Goal: Task Accomplishment & Management: Manage account settings

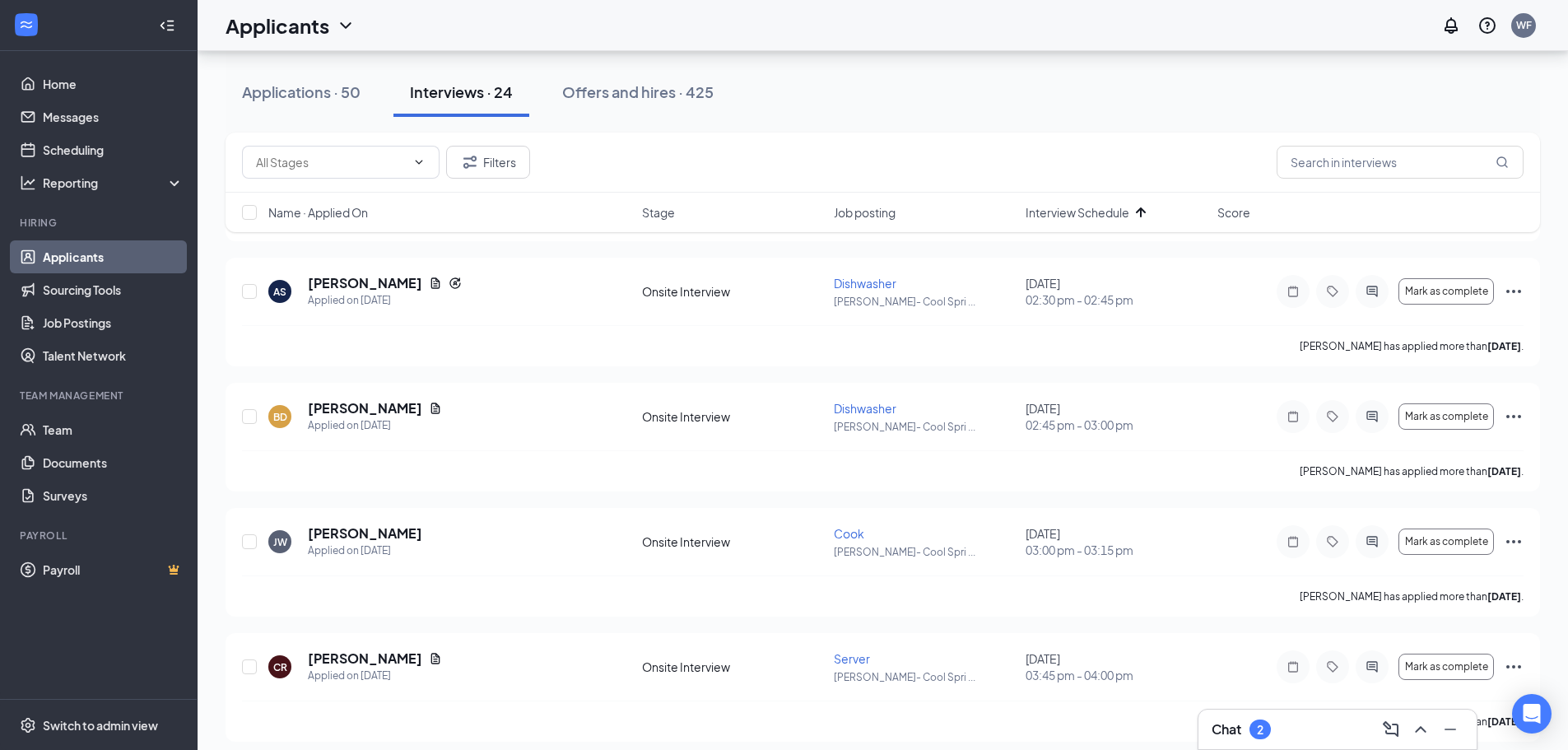
scroll to position [182, 0]
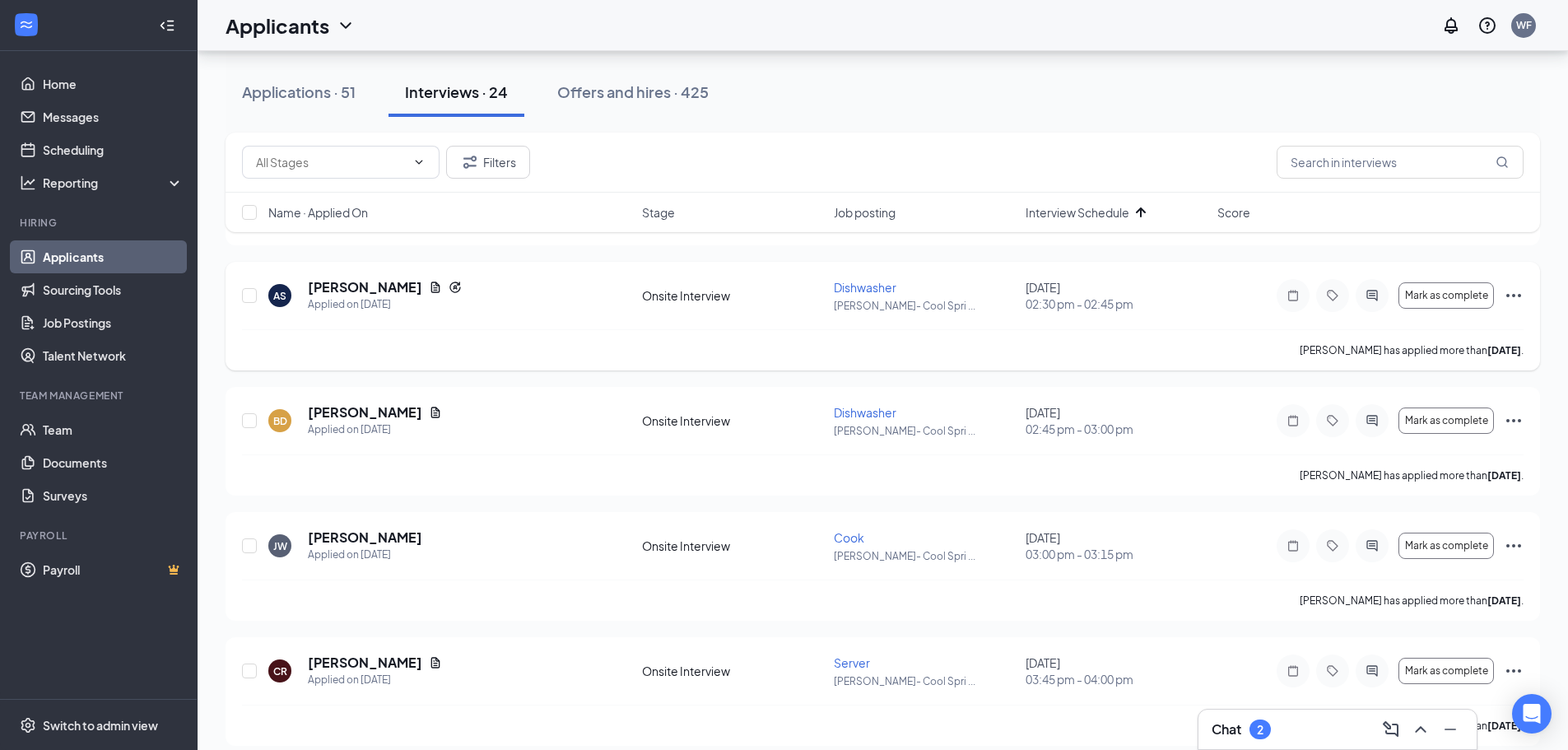
click at [1515, 290] on icon "Ellipses" at bounding box center [1513, 295] width 20 height 20
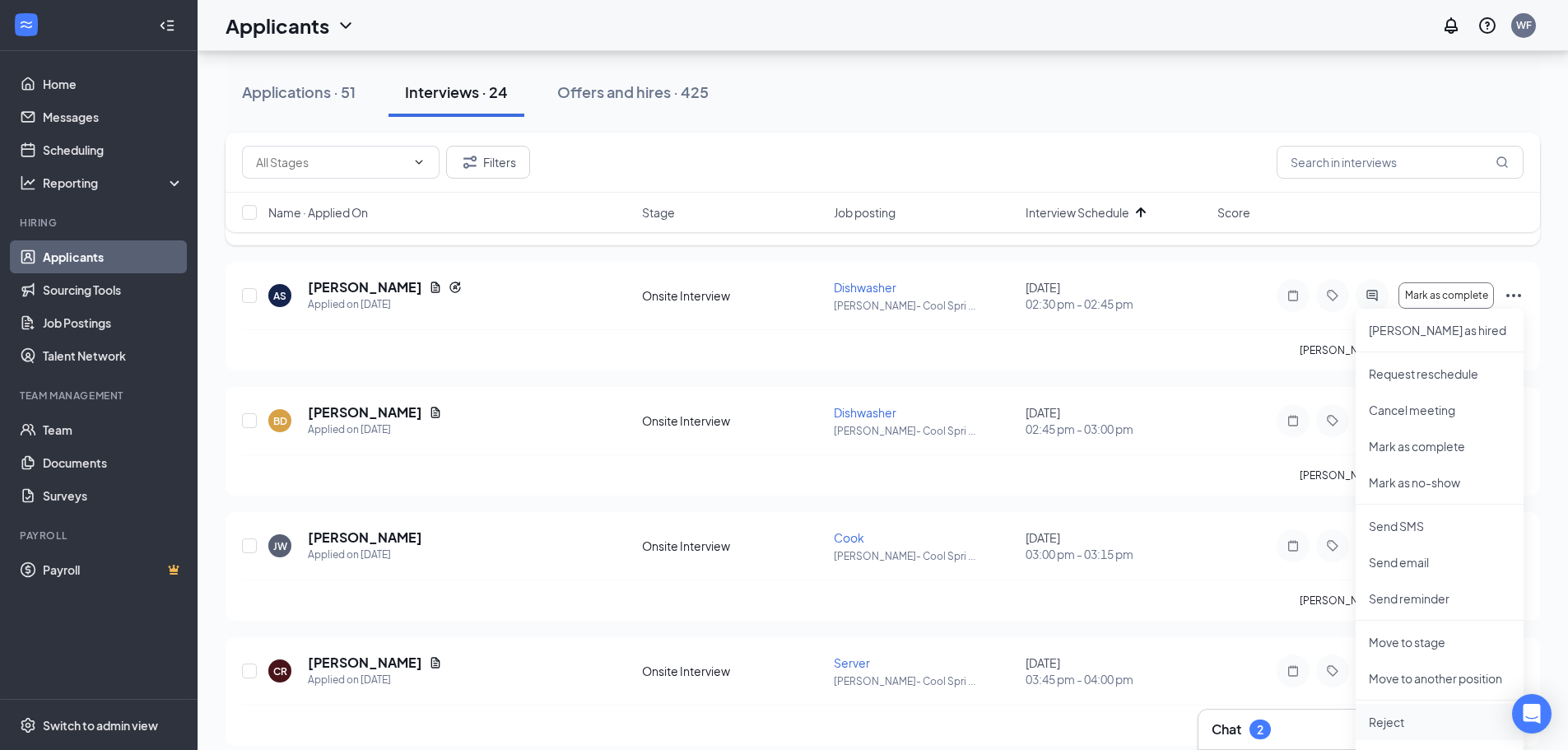
click at [1405, 727] on p "Reject" at bounding box center [1440, 721] width 142 height 16
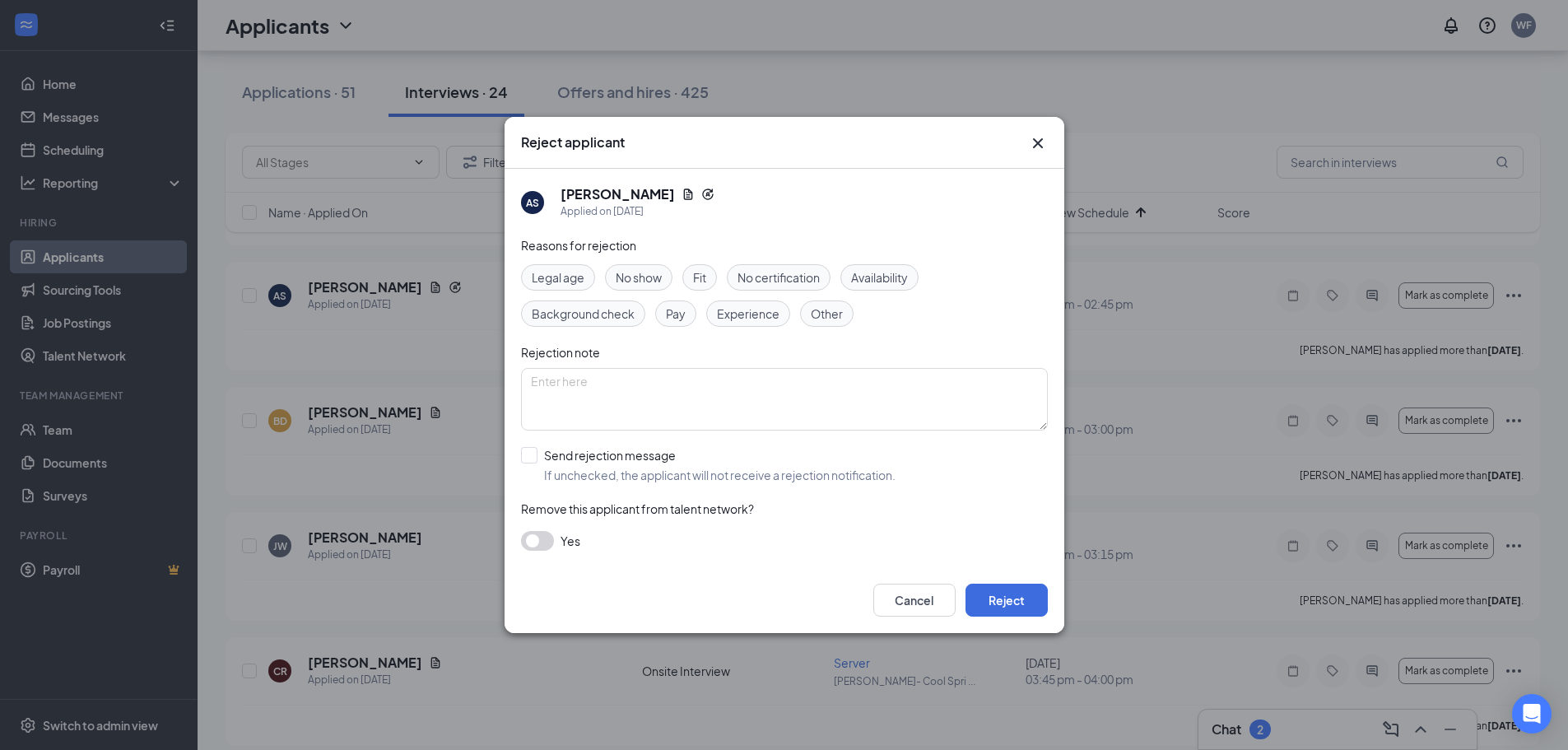
click at [641, 272] on span "No show" at bounding box center [639, 277] width 46 height 18
click at [1010, 593] on button "Reject" at bounding box center [1006, 599] width 82 height 33
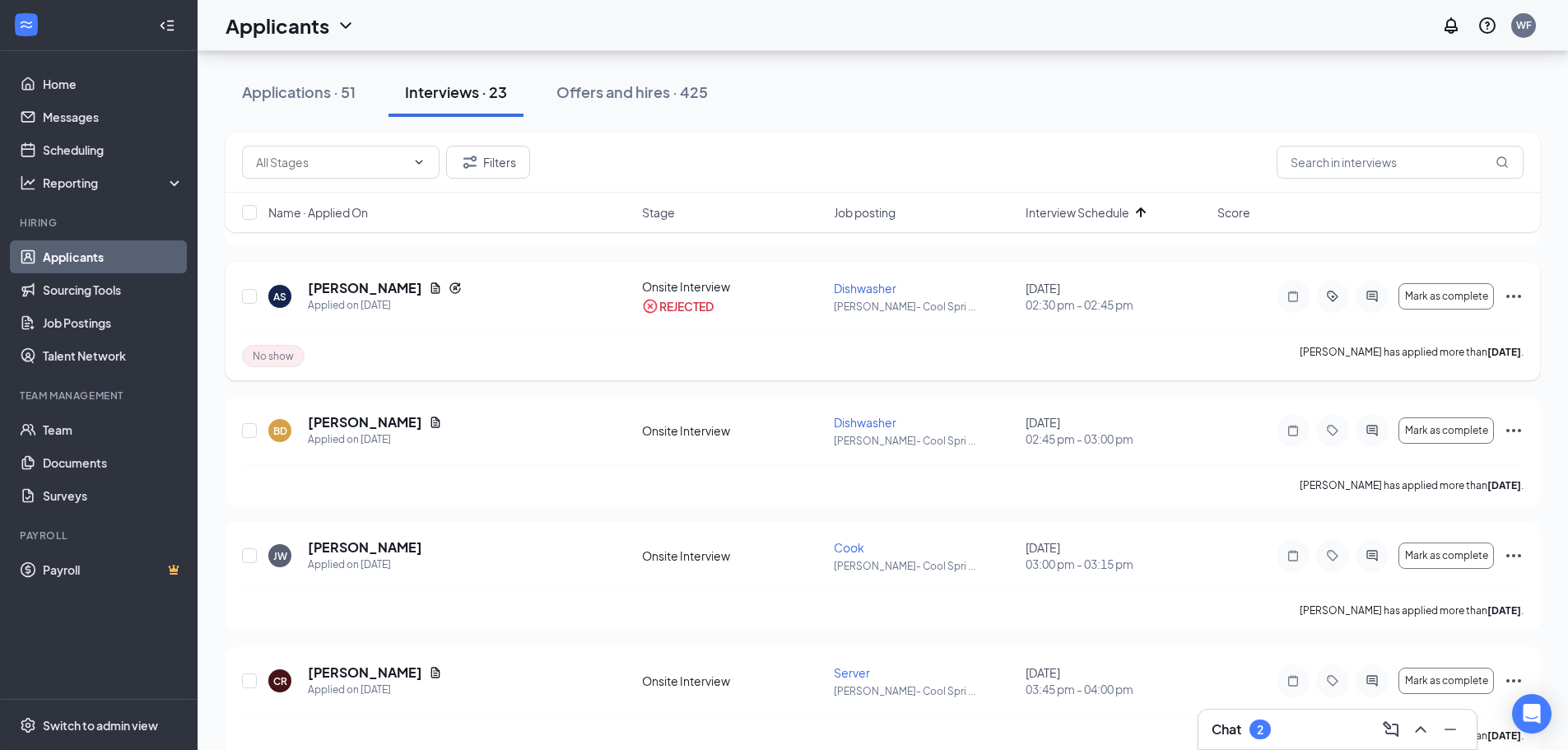
click at [1513, 293] on icon "Ellipses" at bounding box center [1513, 296] width 20 height 20
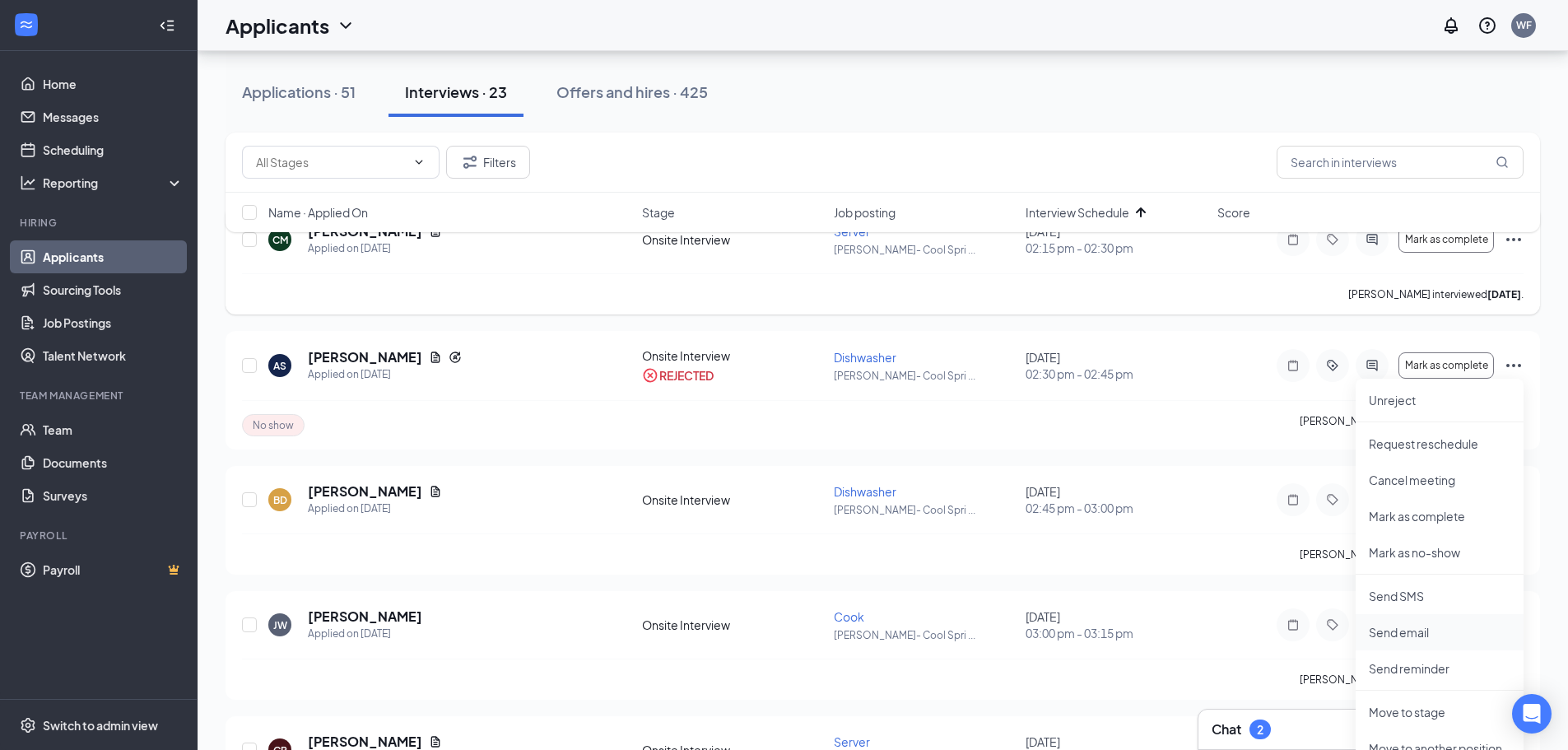
scroll to position [99, 0]
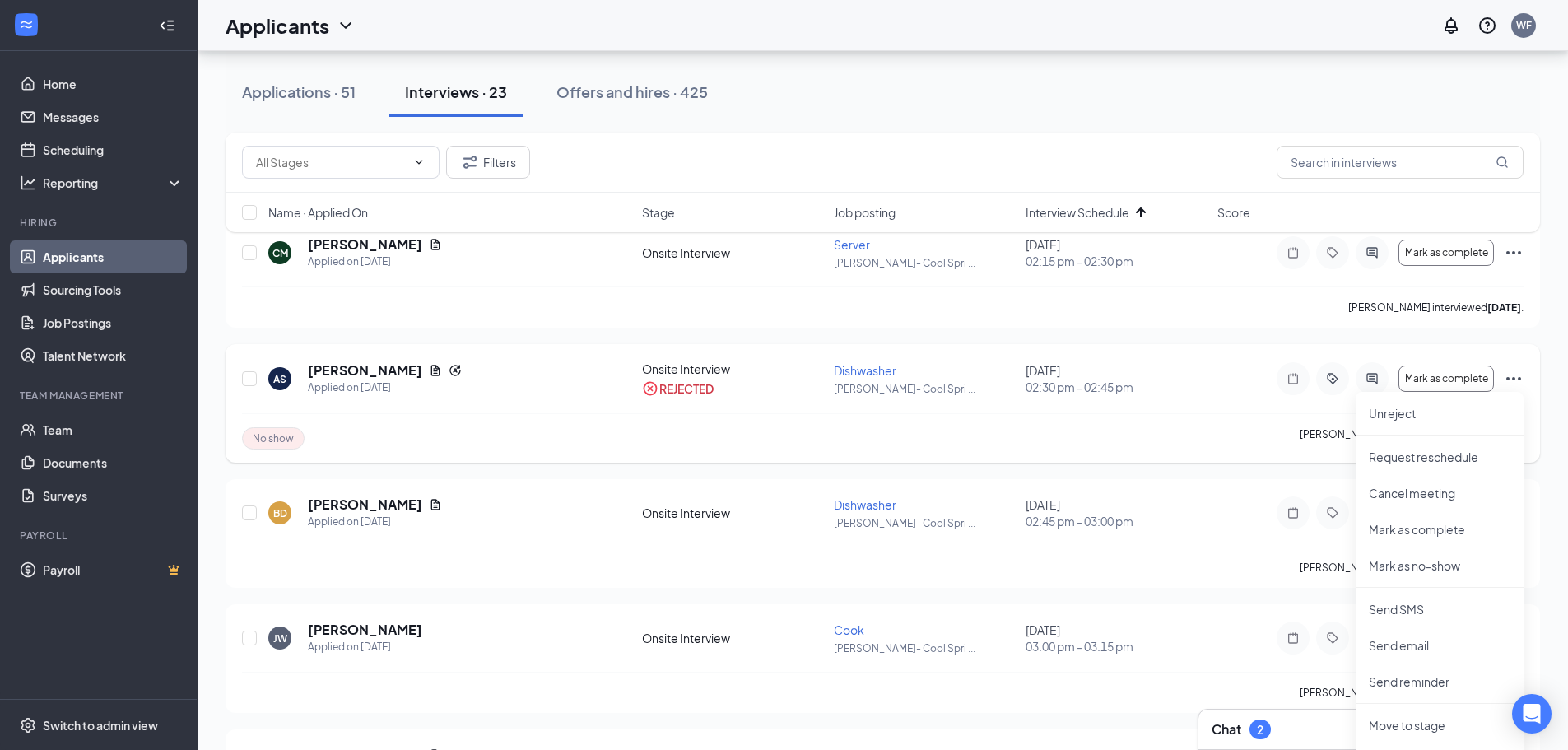
click at [1534, 371] on div "AS [PERSON_NAME] Applied on [DATE] Onsite Interview REJECTED [PERSON_NAME]- Coo…" at bounding box center [883, 403] width 1314 height 119
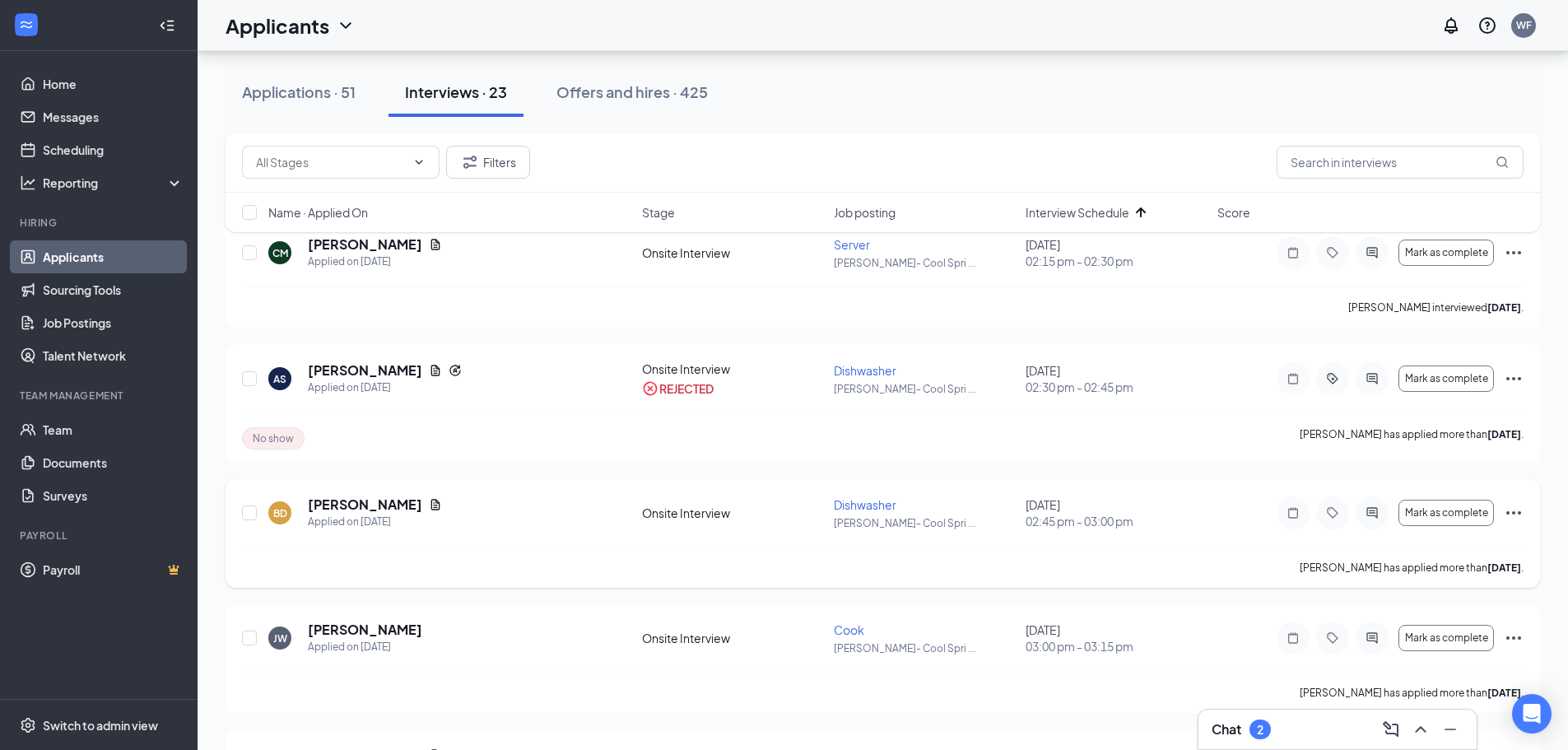
click at [1509, 511] on icon "Ellipses" at bounding box center [1513, 512] width 20 height 20
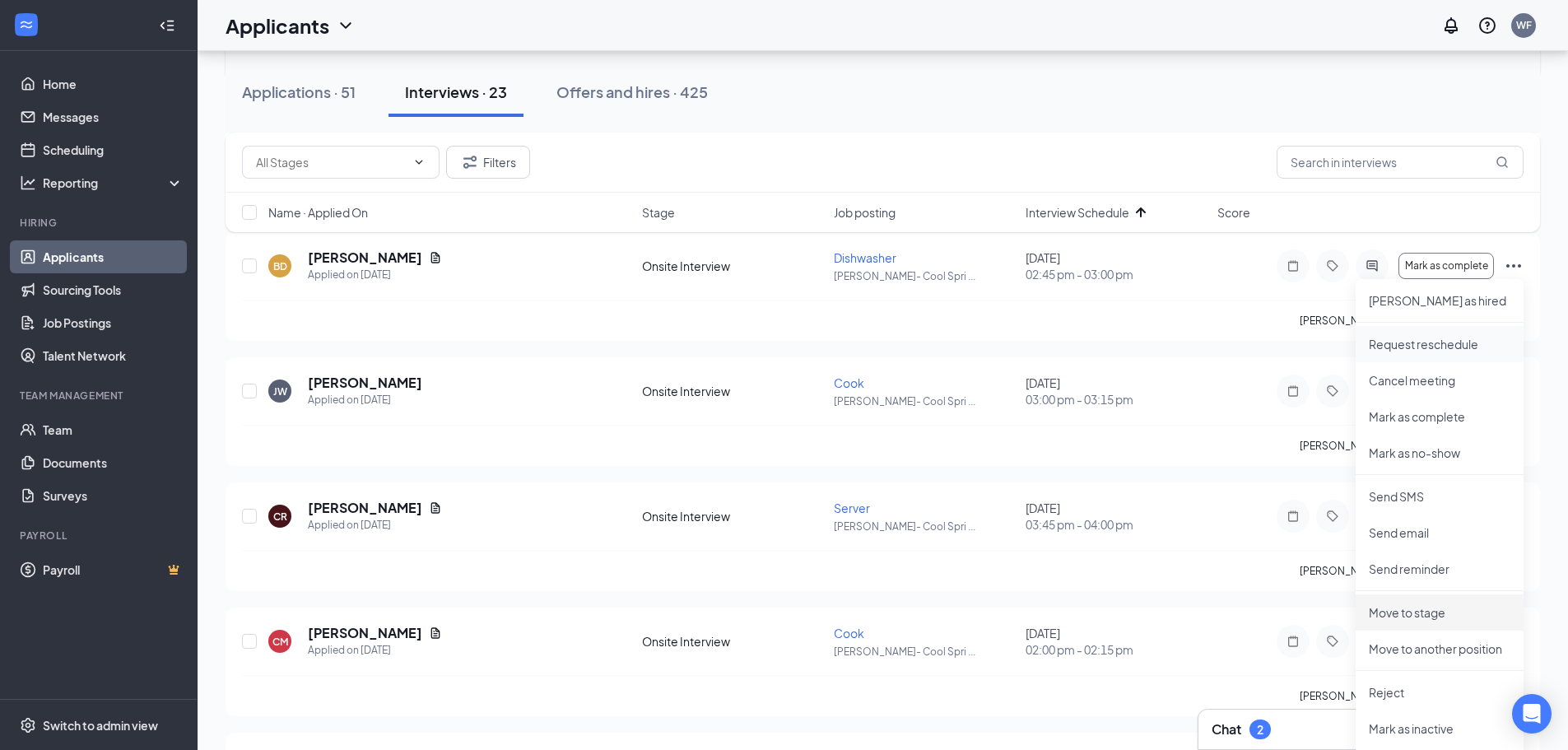
scroll to position [429, 0]
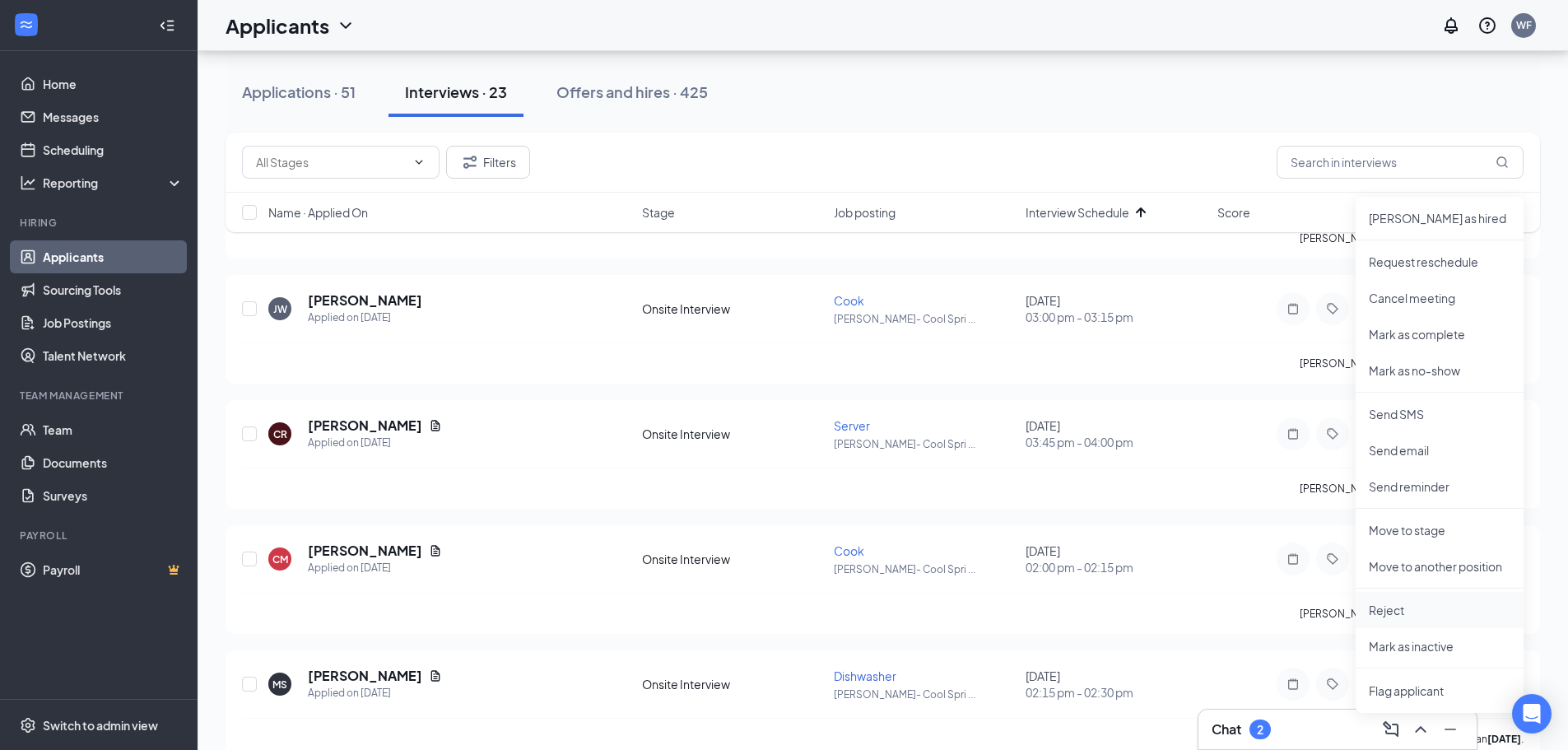
click at [1403, 612] on p "Reject" at bounding box center [1440, 609] width 142 height 16
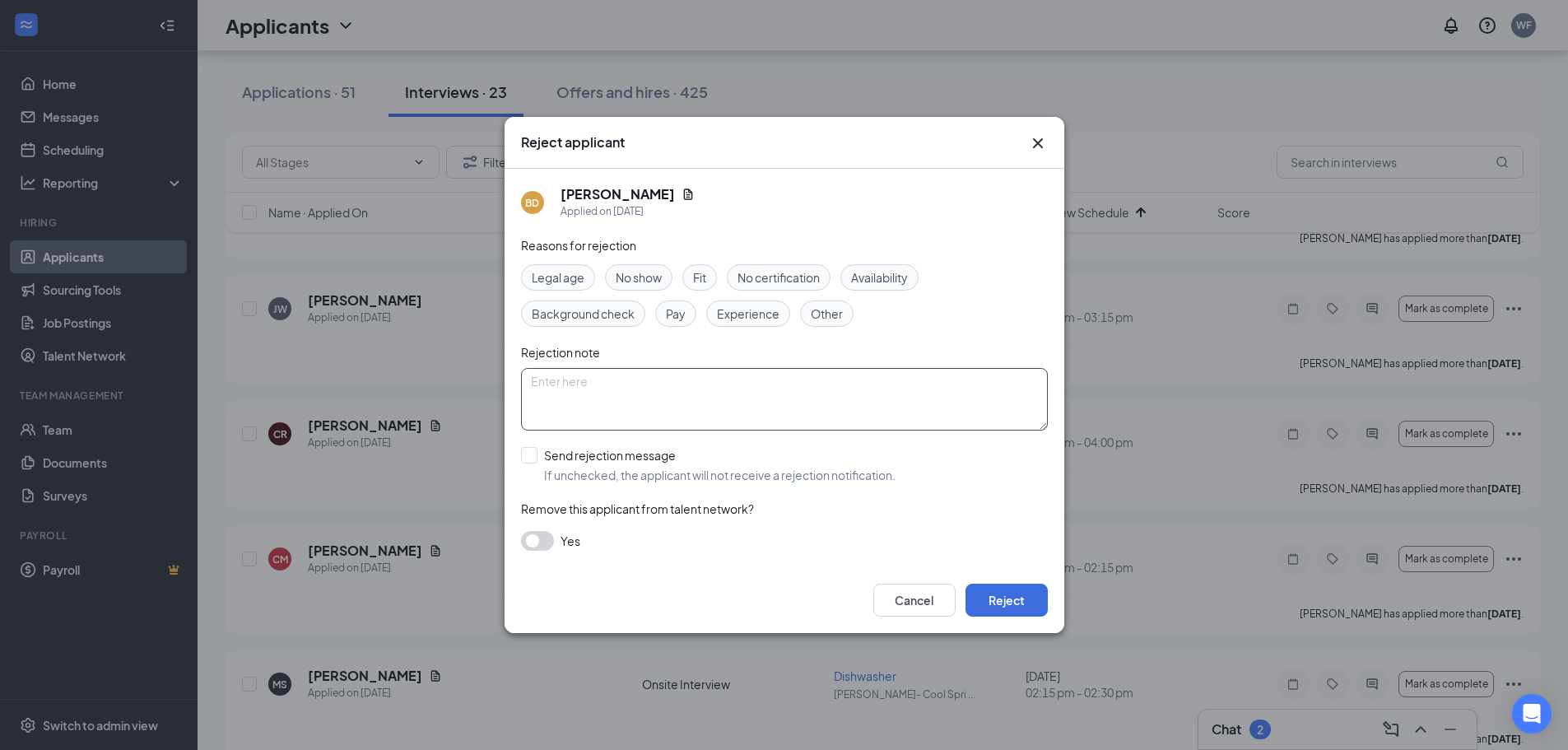
click at [777, 401] on textarea at bounding box center [784, 399] width 527 height 62
type textarea "no show"
click at [658, 272] on span "No show" at bounding box center [639, 277] width 46 height 18
click at [1011, 608] on button "Reject" at bounding box center [1006, 599] width 82 height 33
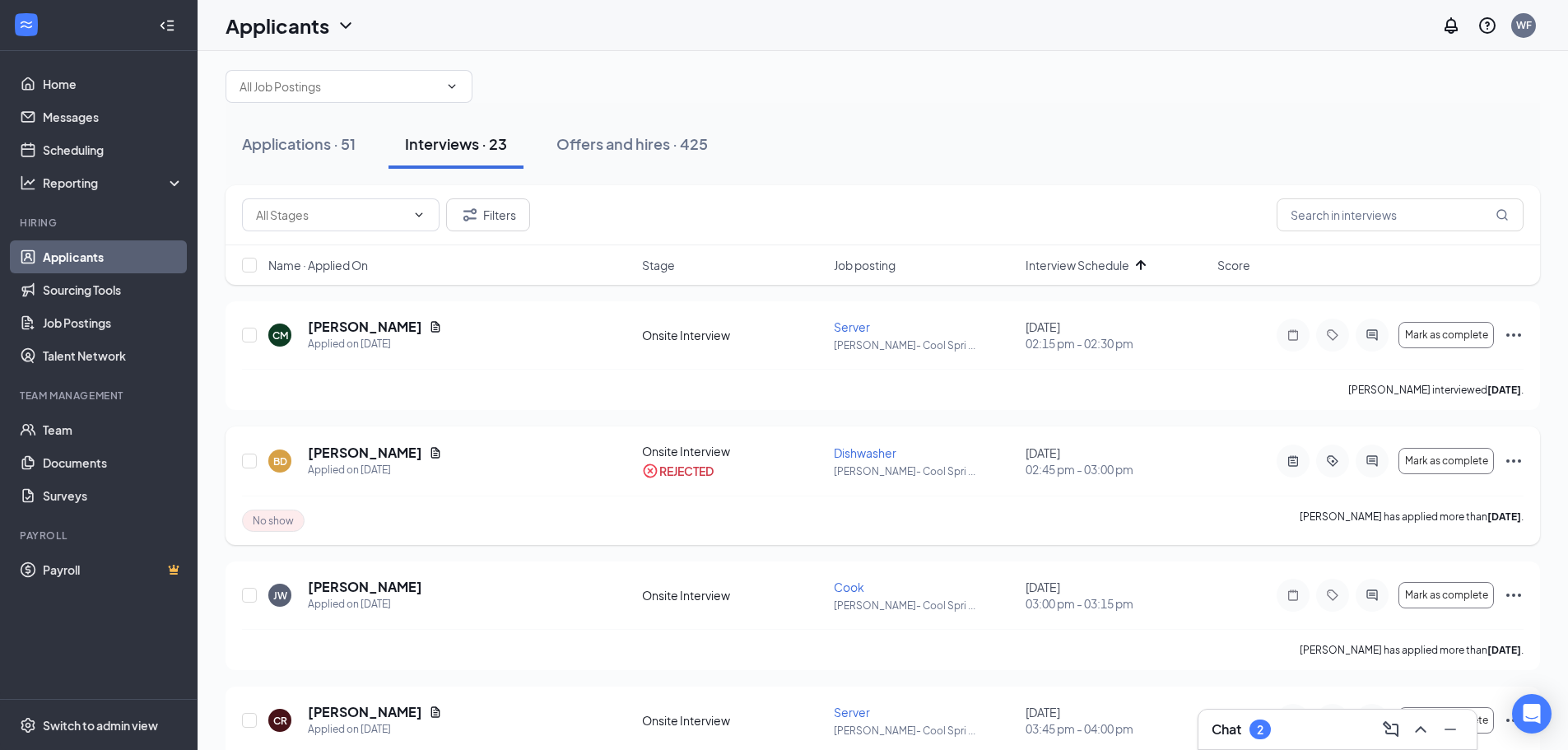
scroll to position [99, 0]
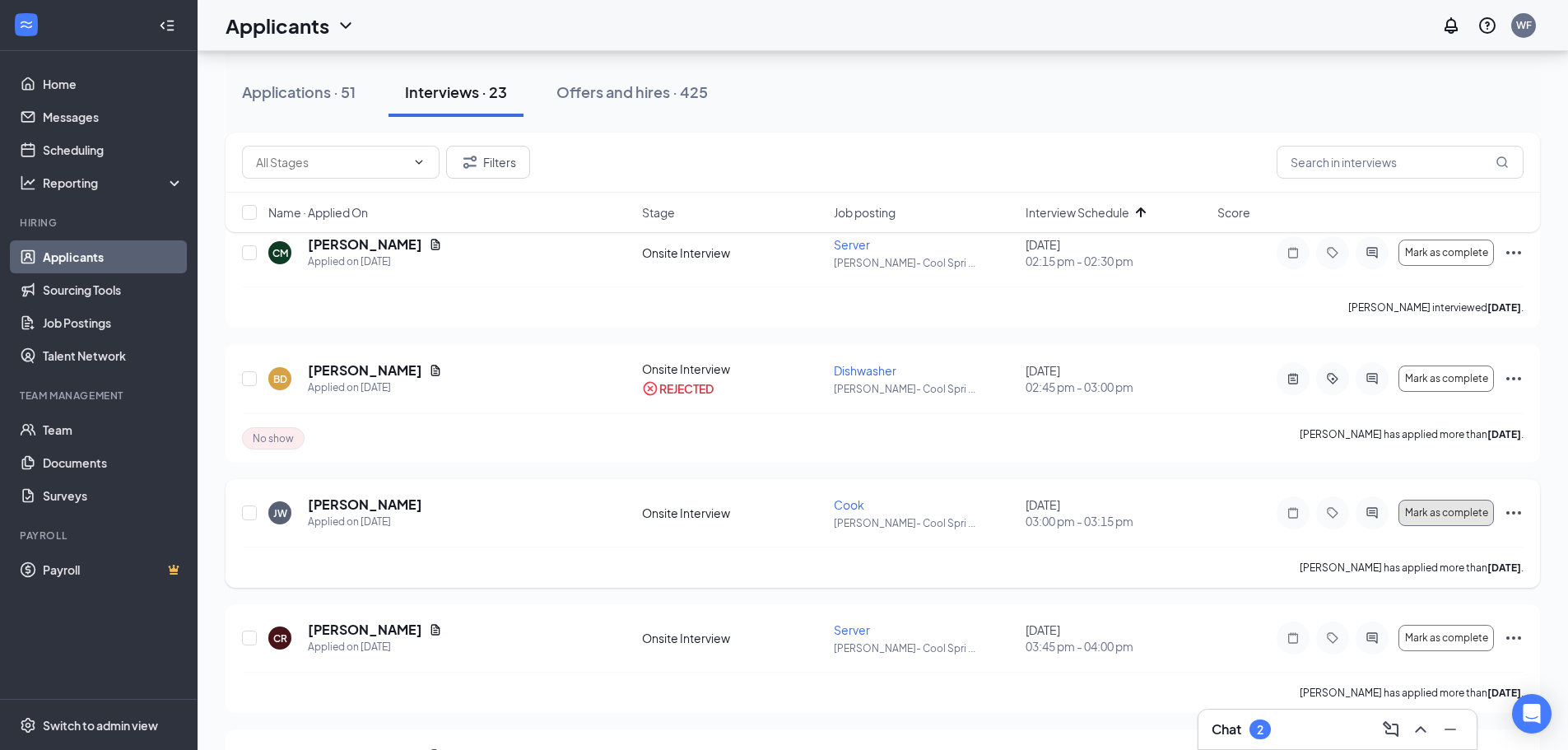
click at [1433, 510] on span "Mark as complete" at bounding box center [1447, 512] width 83 height 11
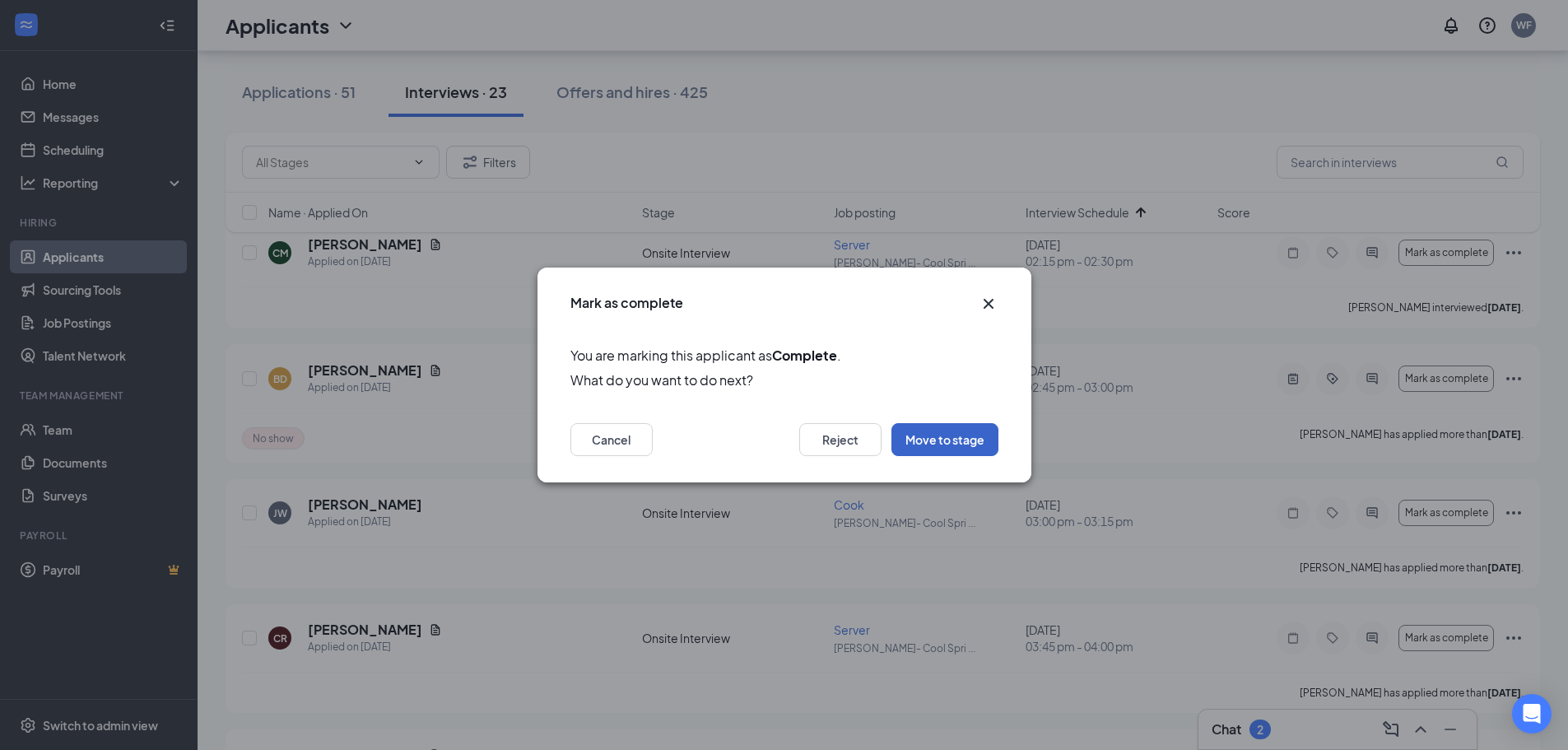
click at [940, 443] on button "Move to stage" at bounding box center [945, 439] width 107 height 33
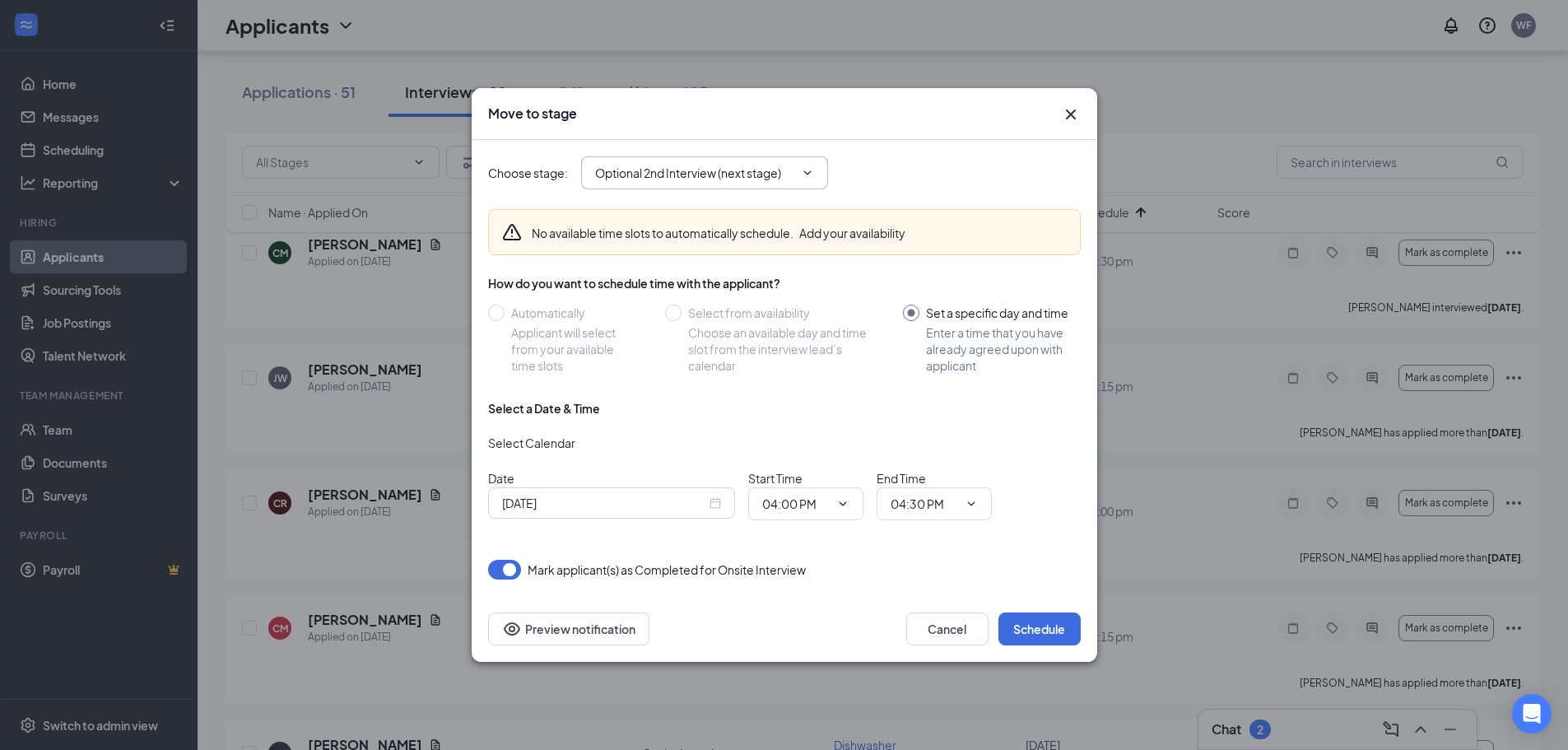
click at [802, 171] on icon "ChevronDown" at bounding box center [807, 172] width 13 height 13
click at [809, 169] on icon "ChevronDown" at bounding box center [807, 172] width 13 height 13
click at [806, 176] on icon "ChevronDown" at bounding box center [807, 172] width 13 height 13
click at [826, 168] on span "Optional 2nd Interview (next stage)" at bounding box center [704, 173] width 247 height 33
click at [807, 167] on icon "ChevronDown" at bounding box center [807, 172] width 13 height 13
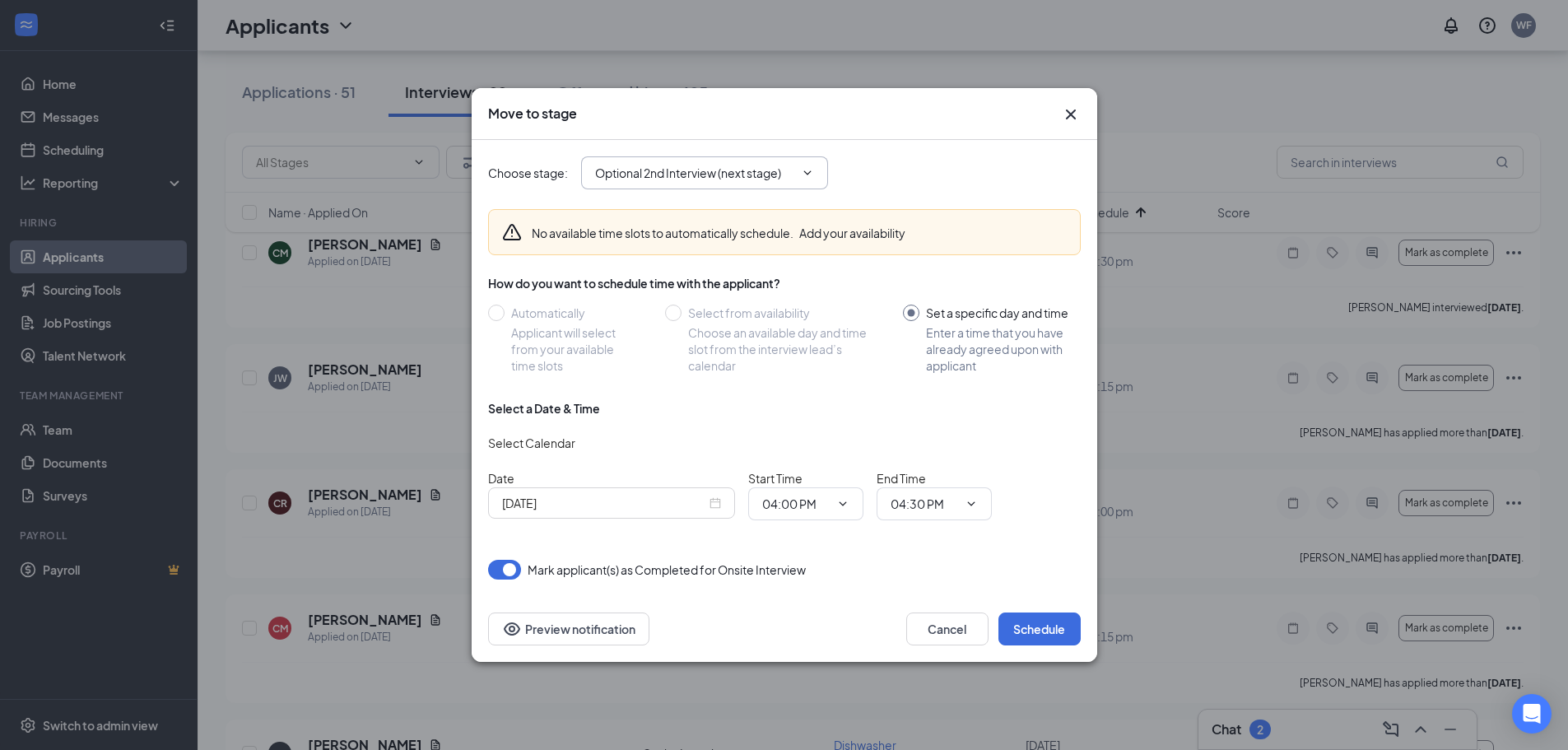
click at [767, 173] on input "Optional 2nd Interview (next stage)" at bounding box center [695, 172] width 199 height 18
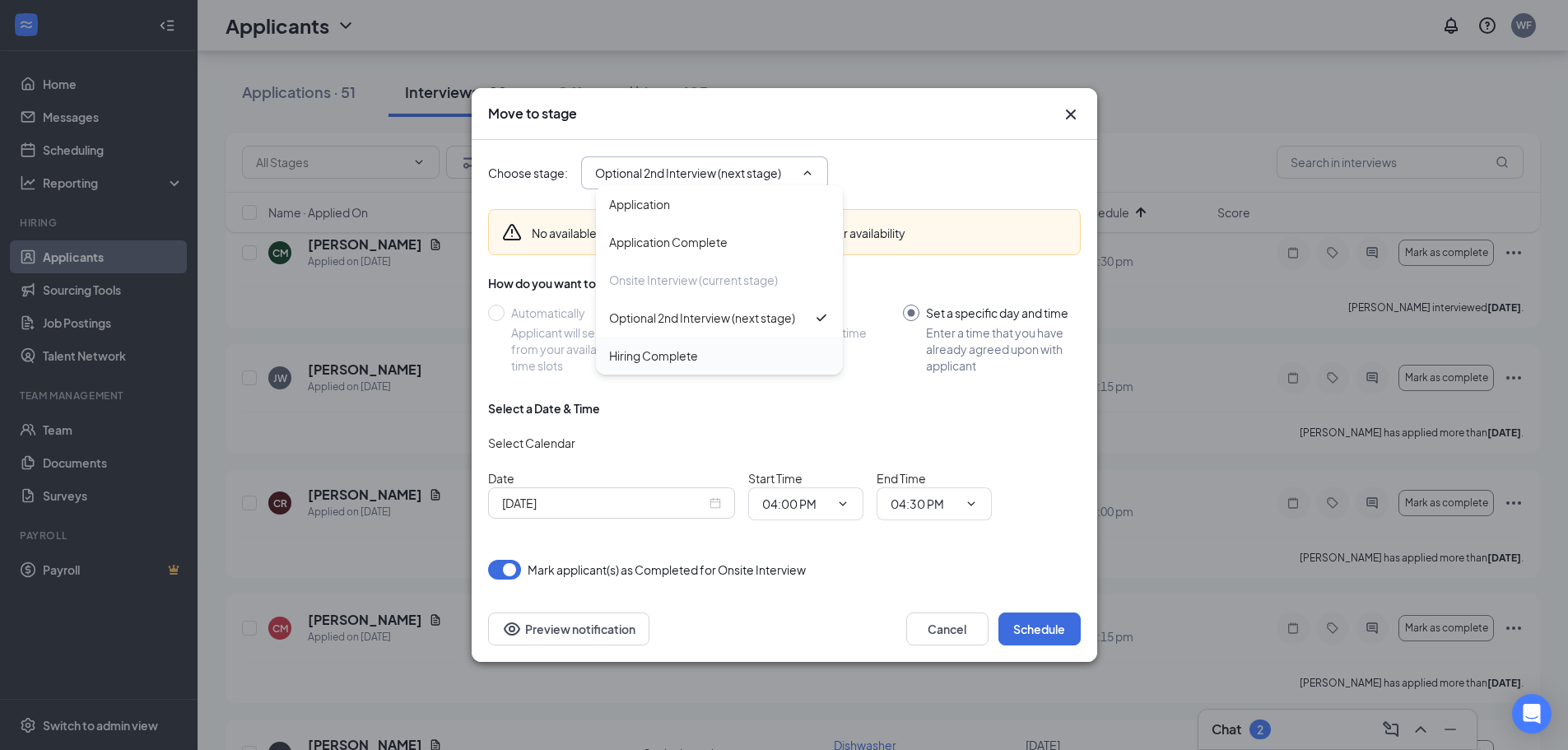
click at [676, 356] on div "Hiring Complete" at bounding box center [653, 355] width 89 height 18
type input "Hiring Complete"
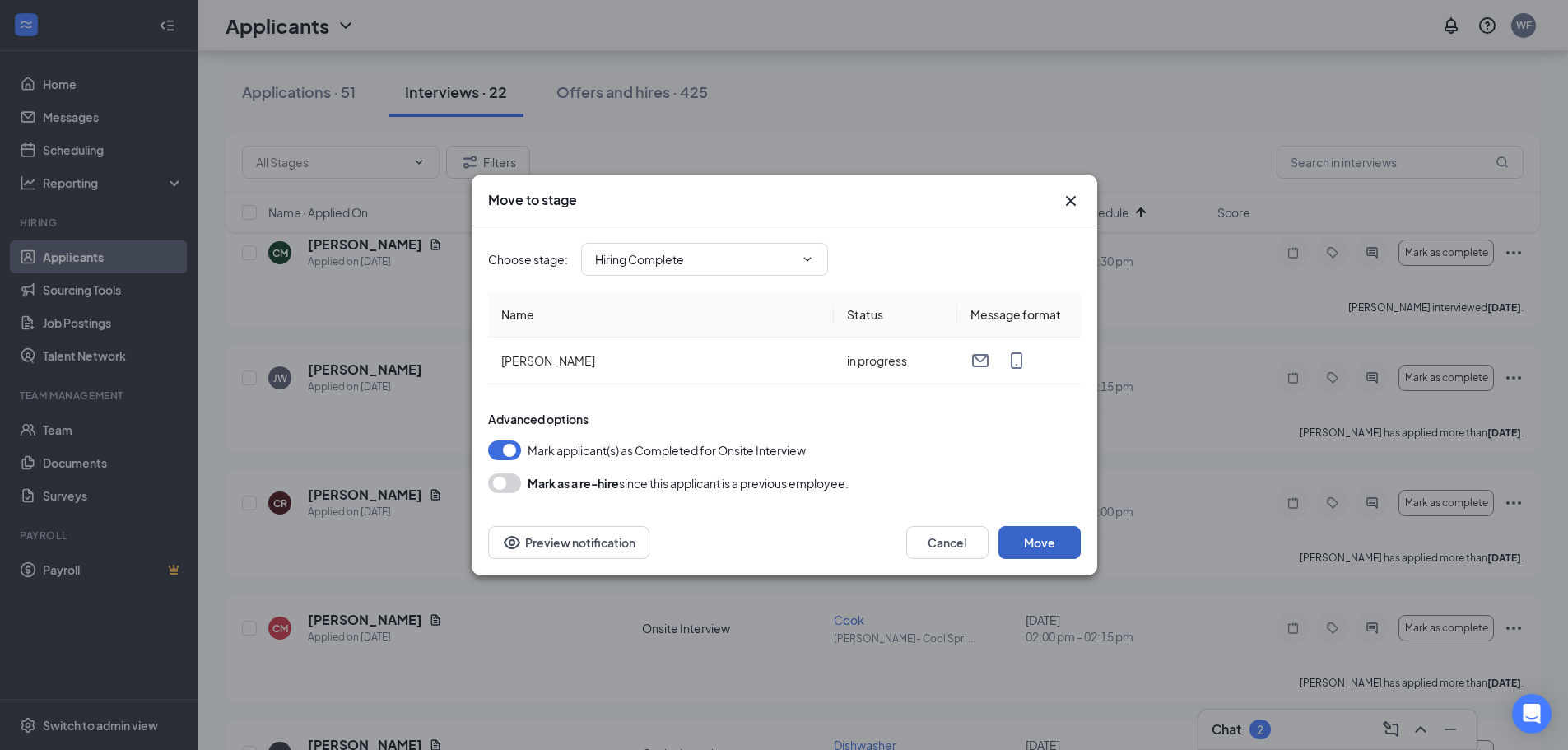
click at [1051, 533] on button "Move" at bounding box center [1039, 542] width 82 height 33
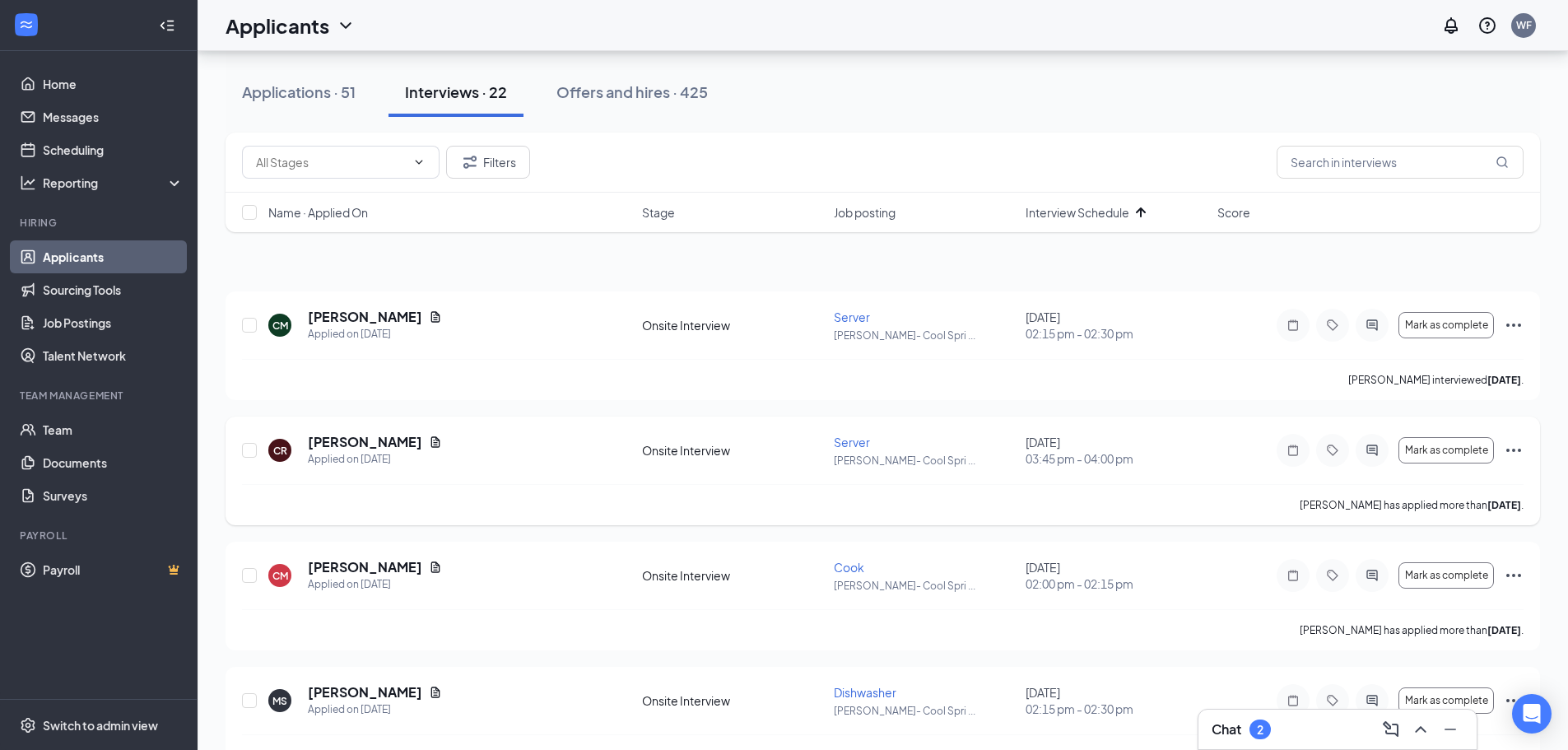
scroll to position [0, 0]
